Goal: Task Accomplishment & Management: Use online tool/utility

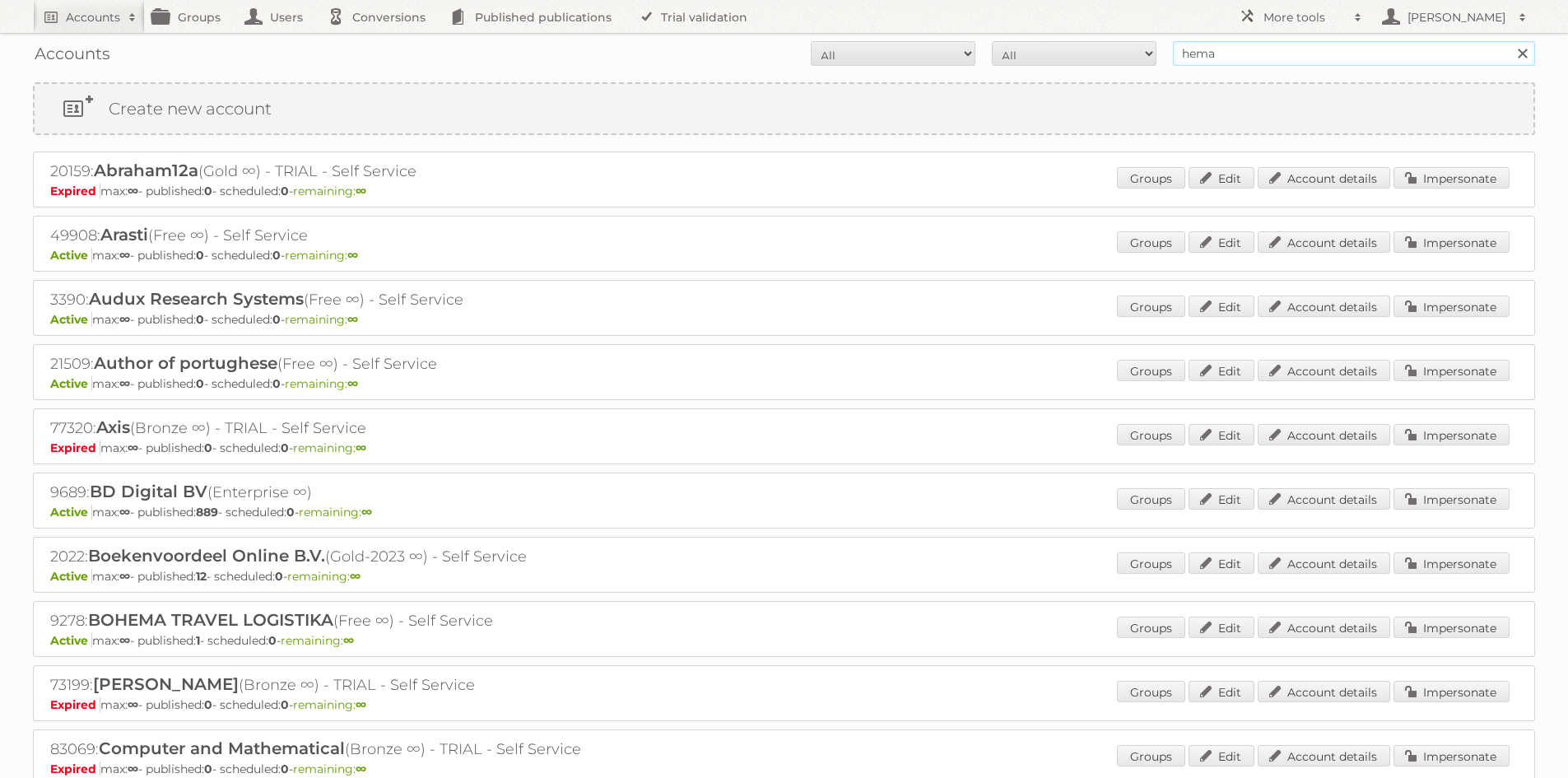
click at [1248, 53] on input "hema" at bounding box center [1354, 53] width 362 height 25
type input "dirck"
click at [1509, 41] on input "Search" at bounding box center [1521, 53] width 25 height 25
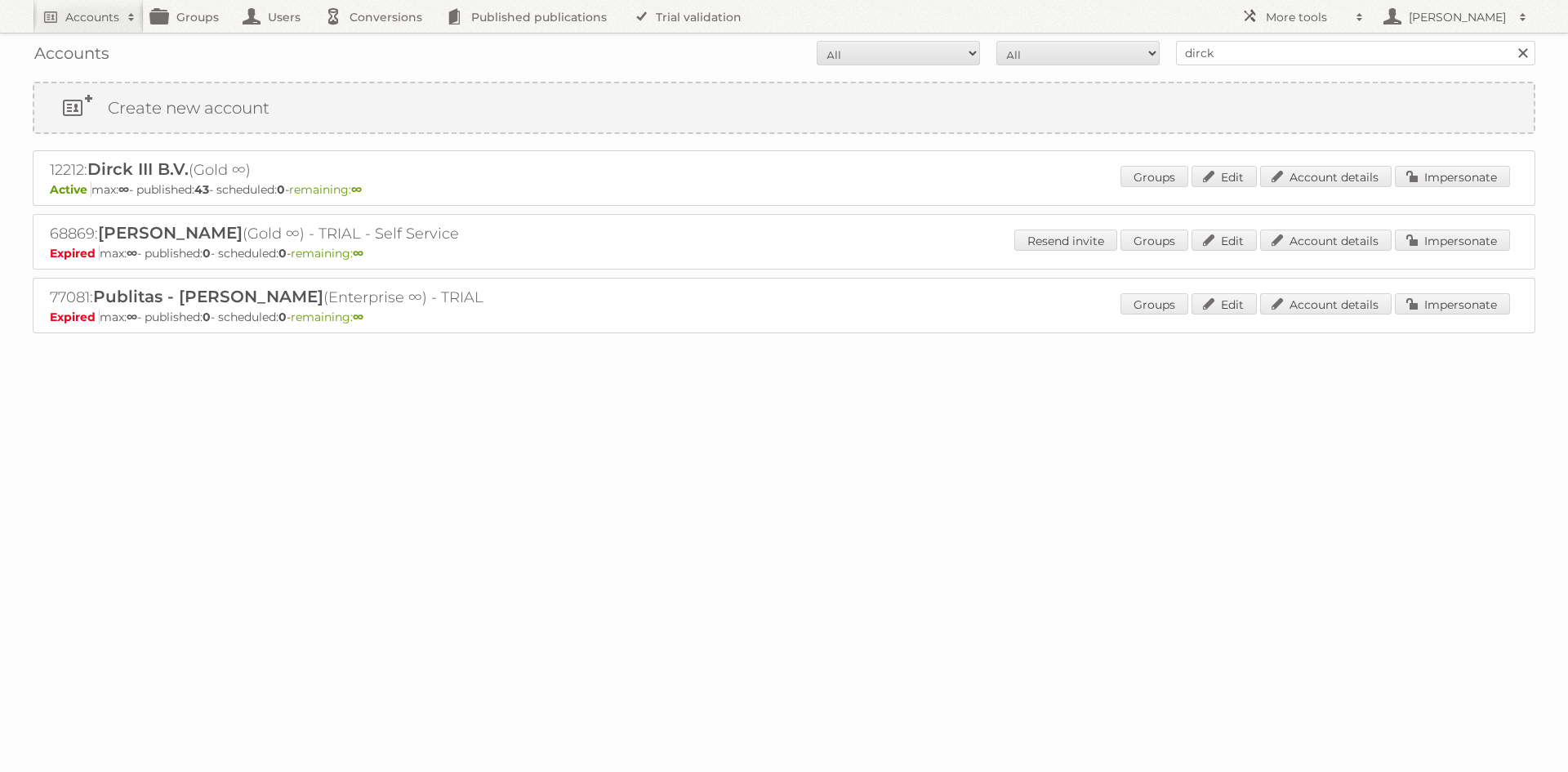
click at [1522, 168] on div "12212: Dirck III B.V. (Gold ∞) Active max: ∞ - published: 43 - scheduled: 0 - r…" at bounding box center [784, 178] width 1503 height 55
click at [1510, 168] on div "12212: Dirck III B.V. (Gold ∞) Active max: ∞ - published: 43 - scheduled: 0 - r…" at bounding box center [784, 178] width 1503 height 55
click at [1495, 180] on link "Impersonate" at bounding box center [1452, 176] width 115 height 21
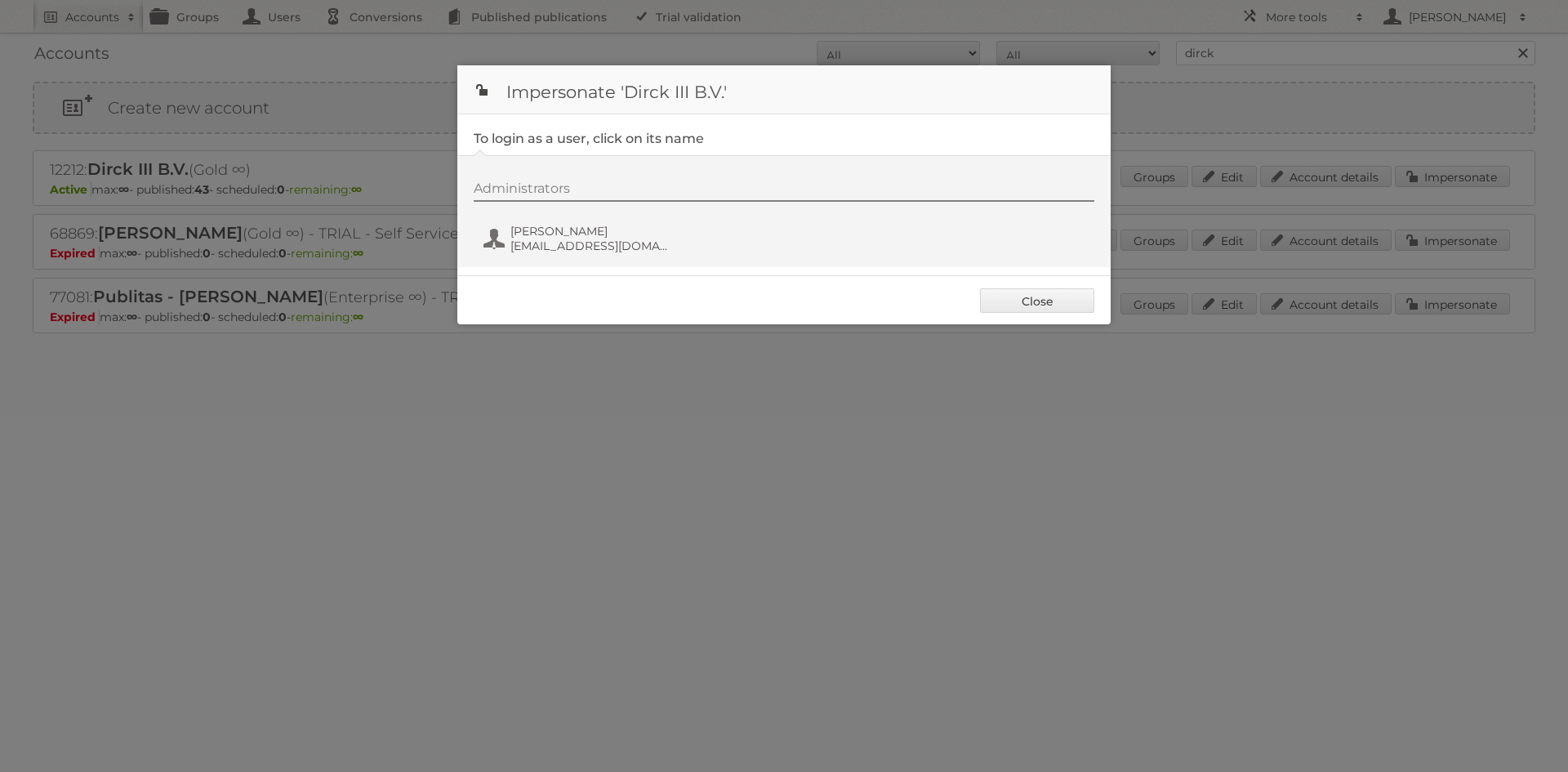
click at [479, 243] on div "Administrators Tim Vonk tvonk@dirckiii.nl" at bounding box center [792, 220] width 637 height 78
click at [532, 237] on span "Tim Vonk" at bounding box center [589, 231] width 159 height 15
